Goal: Task Accomplishment & Management: Manage account settings

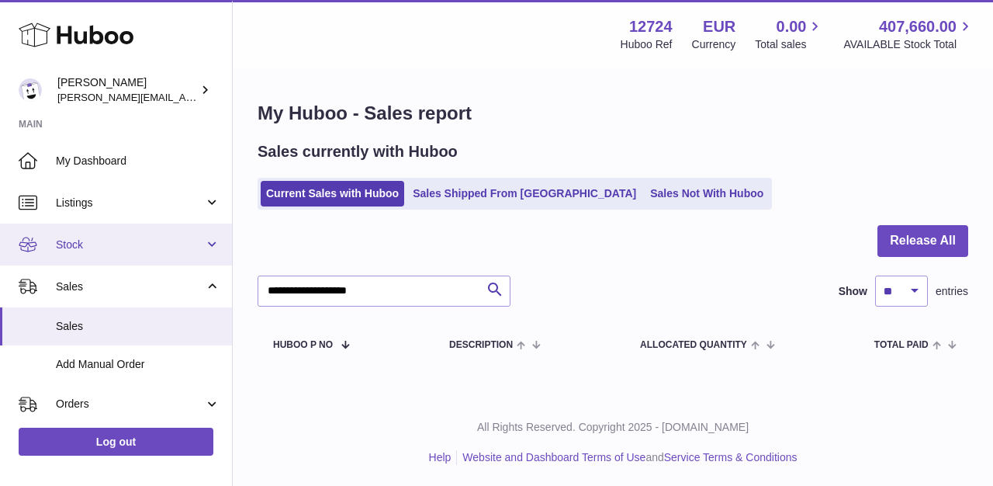
click at [119, 244] on span "Stock" at bounding box center [130, 244] width 148 height 15
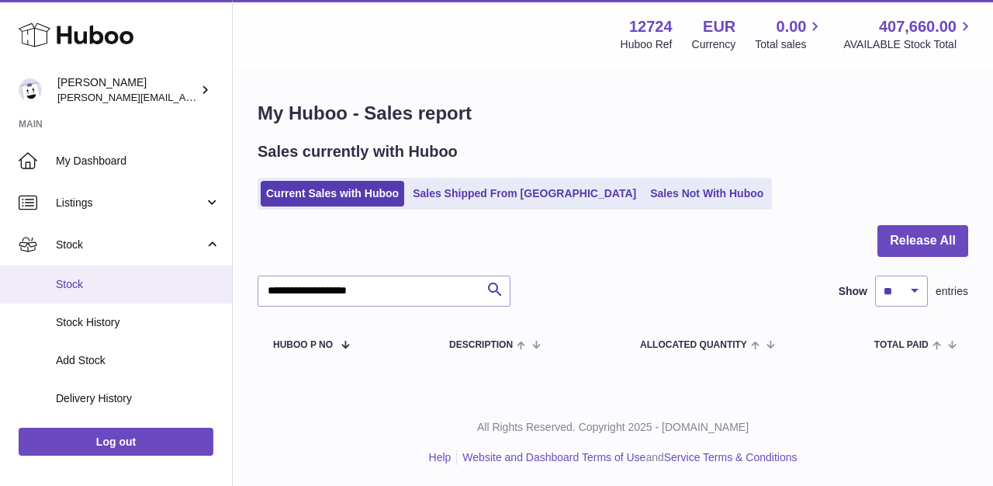
click at [91, 286] on span "Stock" at bounding box center [138, 284] width 165 height 15
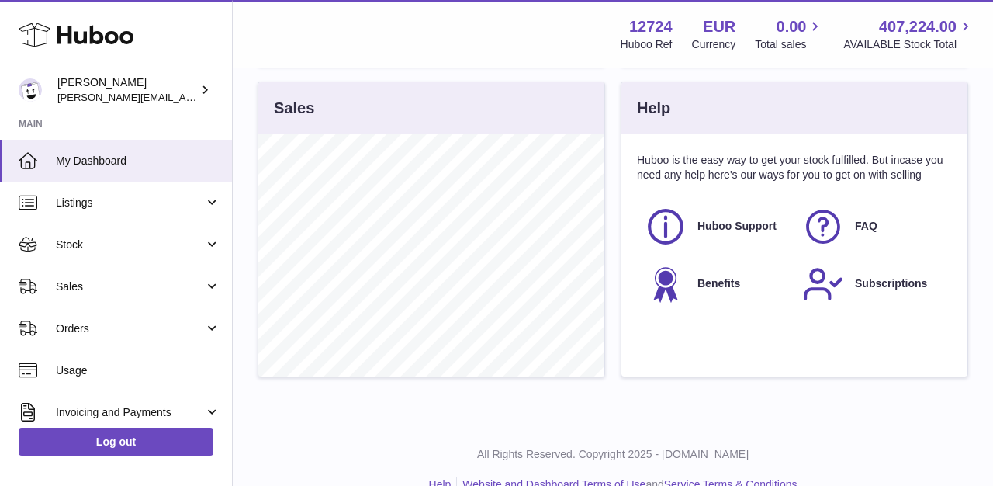
scroll to position [507, 0]
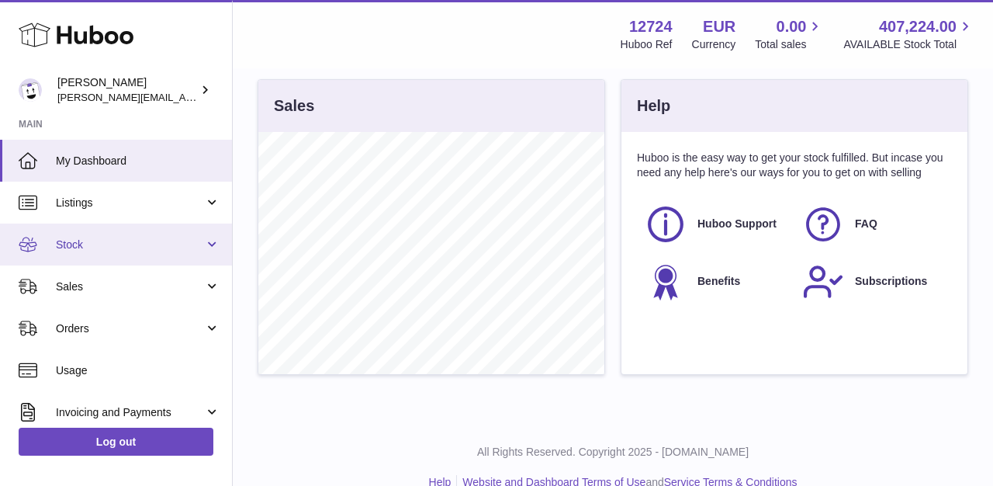
click at [88, 239] on span "Stock" at bounding box center [130, 244] width 148 height 15
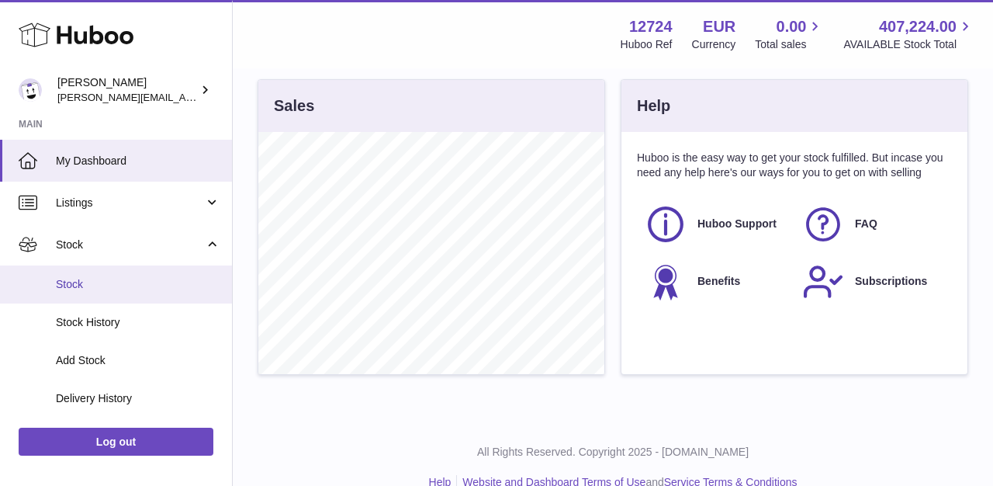
click at [72, 269] on link "Stock" at bounding box center [116, 284] width 232 height 38
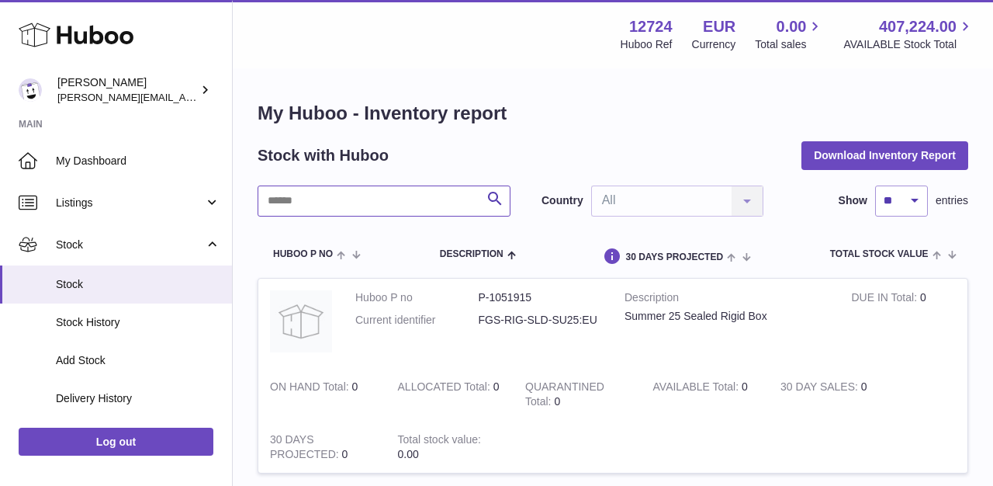
click at [323, 203] on input "text" at bounding box center [384, 200] width 253 height 31
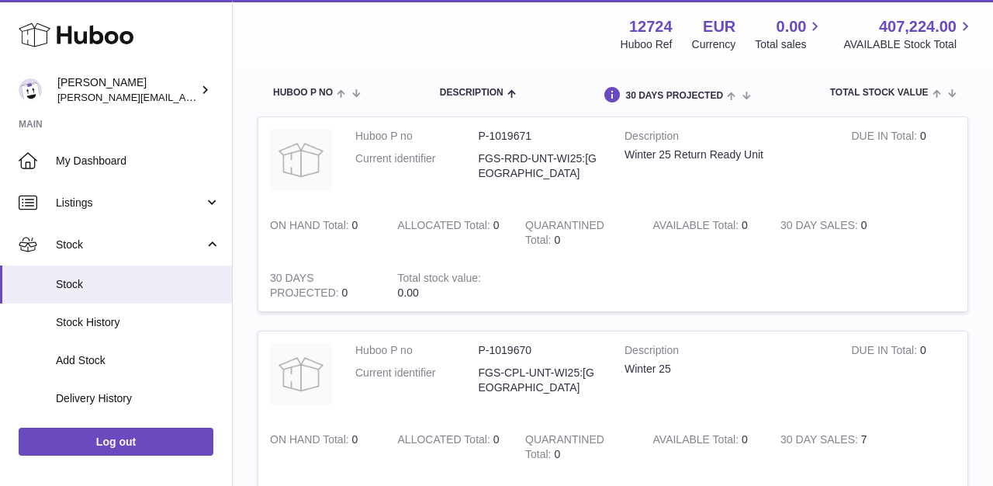
scroll to position [149, 0]
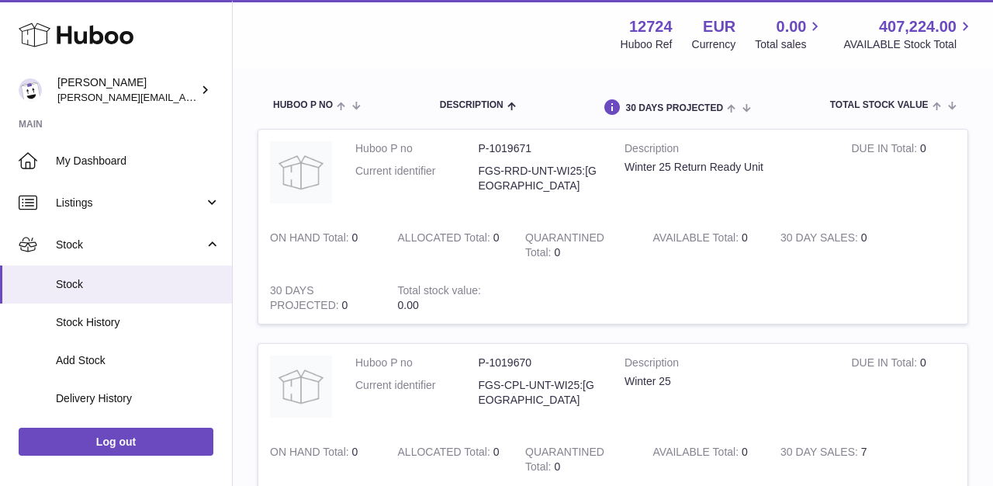
type input "*********"
